Goal: Task Accomplishment & Management: Complete application form

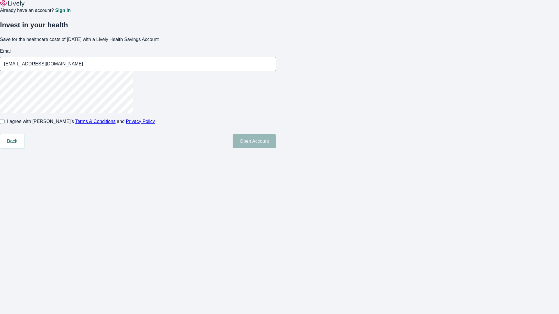
click at [5, 124] on input "I agree with Lively’s Terms & Conditions and Privacy Policy" at bounding box center [2, 121] width 5 height 5
checkbox input "true"
click at [276, 148] on button "Open Account" at bounding box center [254, 141] width 43 height 14
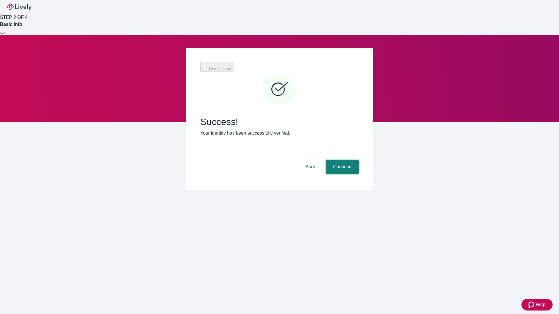
click at [341, 160] on button "Continue" at bounding box center [342, 167] width 33 height 14
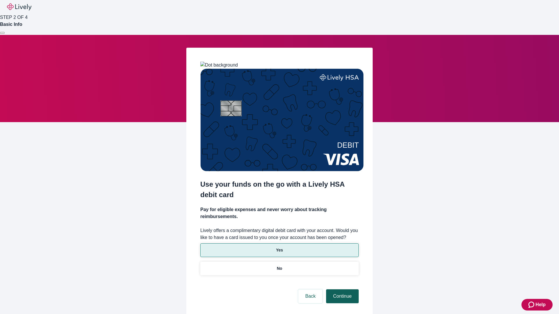
click at [279, 266] on p "No" at bounding box center [280, 269] width 6 height 6
click at [341, 290] on button "Continue" at bounding box center [342, 297] width 33 height 14
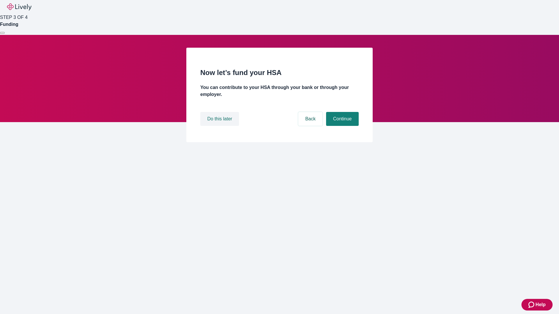
click at [220, 126] on button "Do this later" at bounding box center [219, 119] width 39 height 14
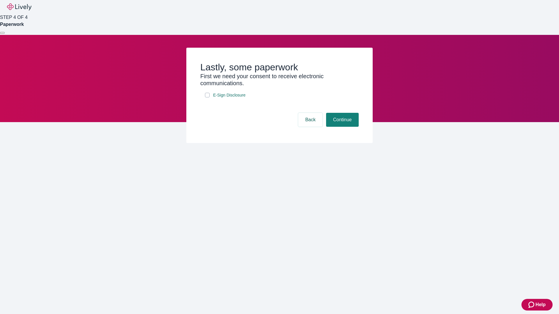
click at [207, 98] on input "E-Sign Disclosure" at bounding box center [207, 95] width 5 height 5
checkbox input "true"
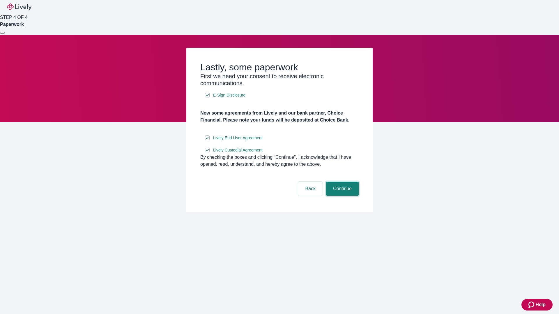
click at [341, 196] on button "Continue" at bounding box center [342, 189] width 33 height 14
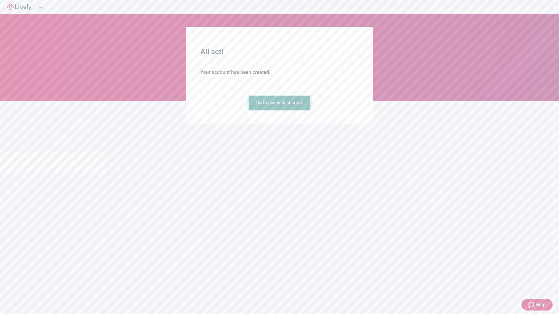
click at [279, 110] on link "Go to Lively dashboard" at bounding box center [280, 103] width 62 height 14
